Goal: Transaction & Acquisition: Purchase product/service

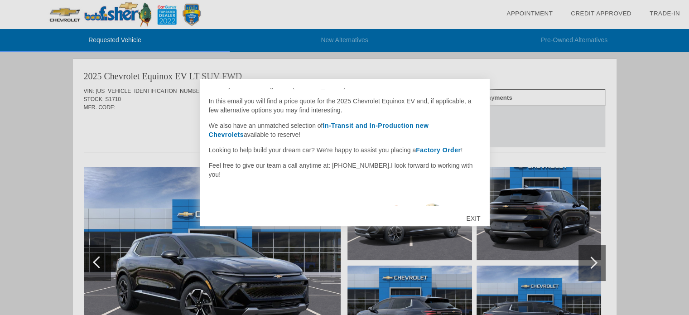
scroll to position [29, 0]
click at [470, 214] on div "EXIT" at bounding box center [473, 218] width 32 height 27
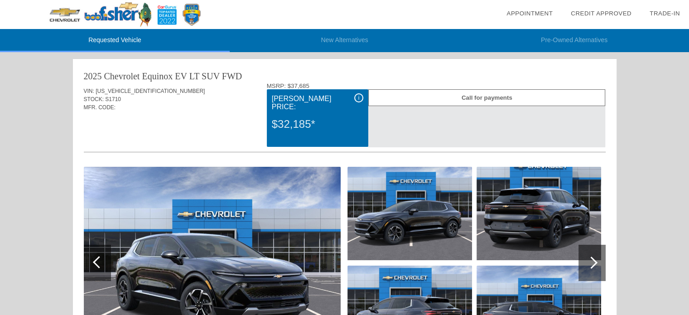
click at [389, 76] on div "2025 Chevrolet Equinox EV LT SUV FWD" at bounding box center [345, 76] width 522 height 13
click at [572, 76] on div "2025 Chevrolet Equinox EV LT SUV FWD" at bounding box center [345, 76] width 522 height 13
click at [180, 76] on div "2025 Chevrolet Equinox EV" at bounding box center [135, 76] width 103 height 13
drag, startPoint x: 194, startPoint y: 75, endPoint x: 238, endPoint y: 74, distance: 44.0
click at [238, 74] on div "LT SUV FWD" at bounding box center [215, 76] width 53 height 13
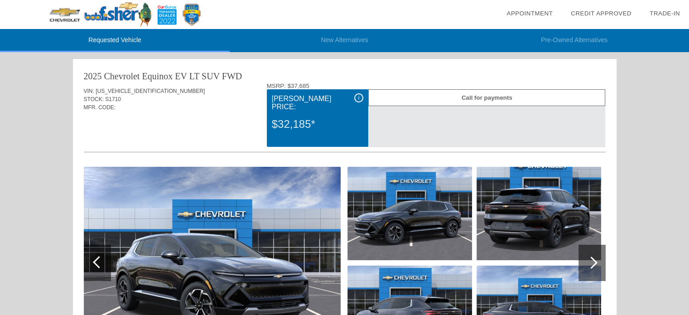
click at [218, 77] on div "LT SUV FWD" at bounding box center [215, 76] width 53 height 13
click at [660, 12] on link "Trade-In" at bounding box center [665, 13] width 30 height 7
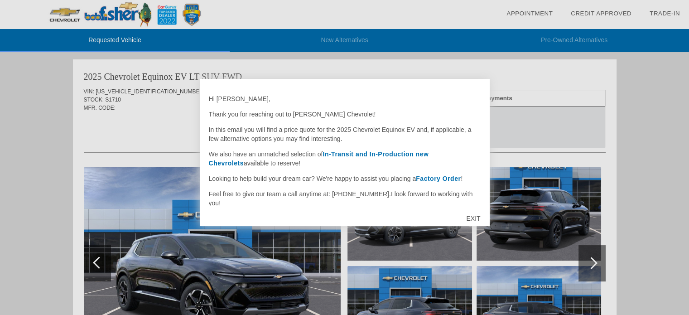
click at [475, 215] on div "EXIT" at bounding box center [473, 218] width 32 height 27
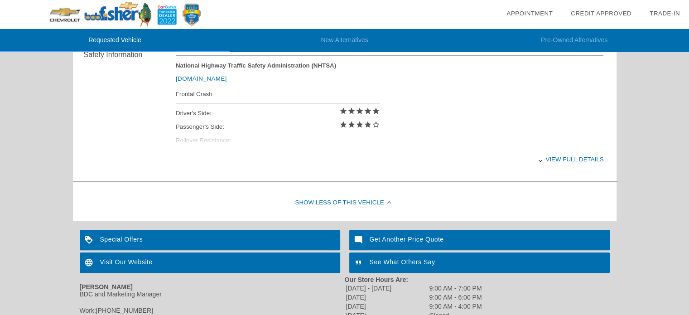
scroll to position [386, 0]
click at [576, 153] on div "View full details" at bounding box center [390, 159] width 428 height 22
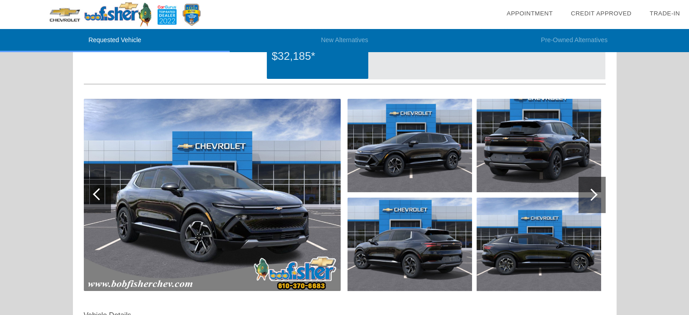
scroll to position [0, 0]
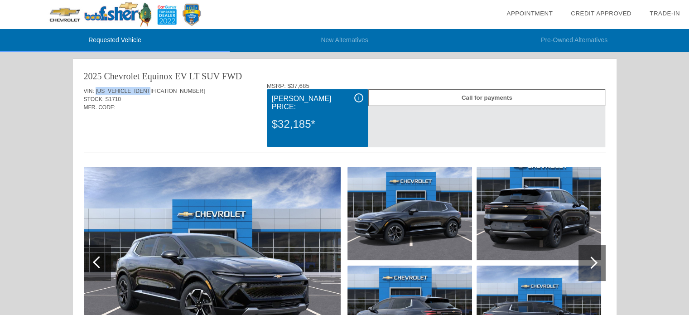
drag, startPoint x: 158, startPoint y: 90, endPoint x: 95, endPoint y: 93, distance: 62.6
click at [95, 93] on div "VIN: [US_VEHICLE_IDENTIFICATION_NUMBER]" at bounding box center [345, 91] width 522 height 8
copy span "[US_VEHICLE_IDENTIFICATION_NUMBER]"
